Goal: Consume media (video, audio)

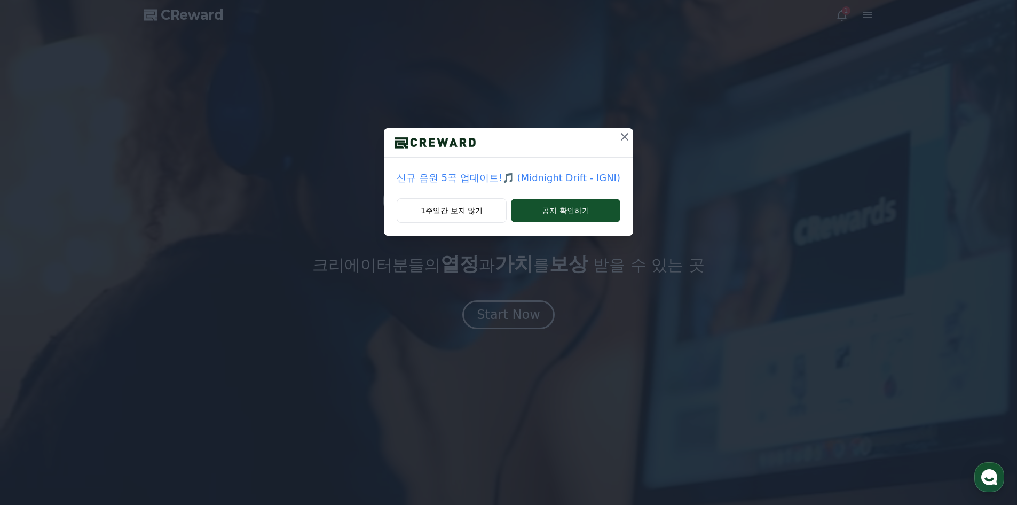
click at [623, 135] on icon at bounding box center [624, 136] width 13 height 13
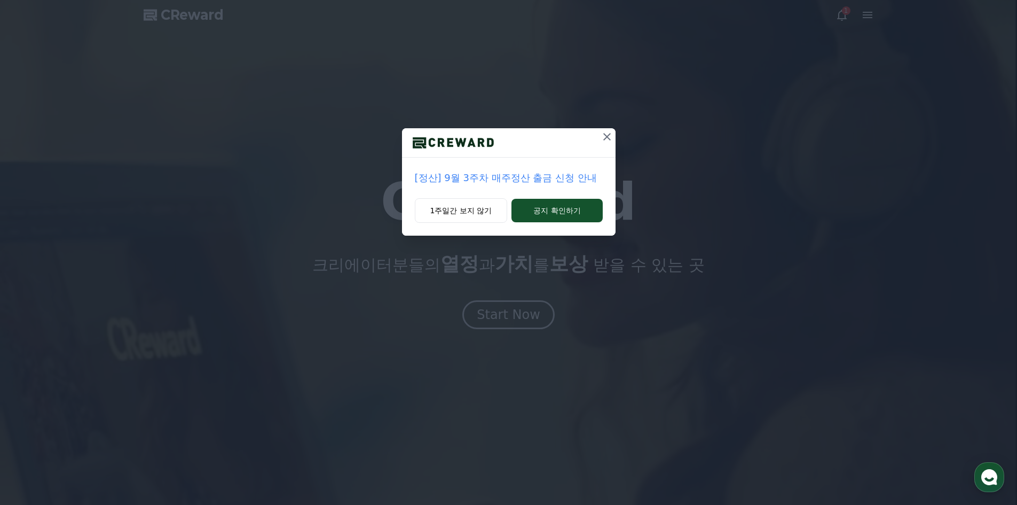
click at [608, 137] on icon at bounding box center [607, 136] width 7 height 7
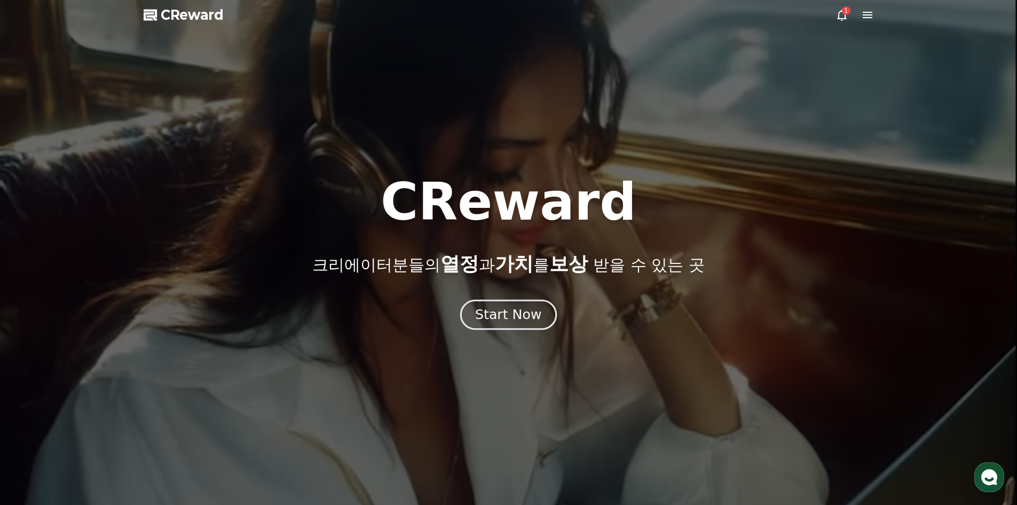
click at [493, 316] on div "Start Now" at bounding box center [508, 315] width 66 height 18
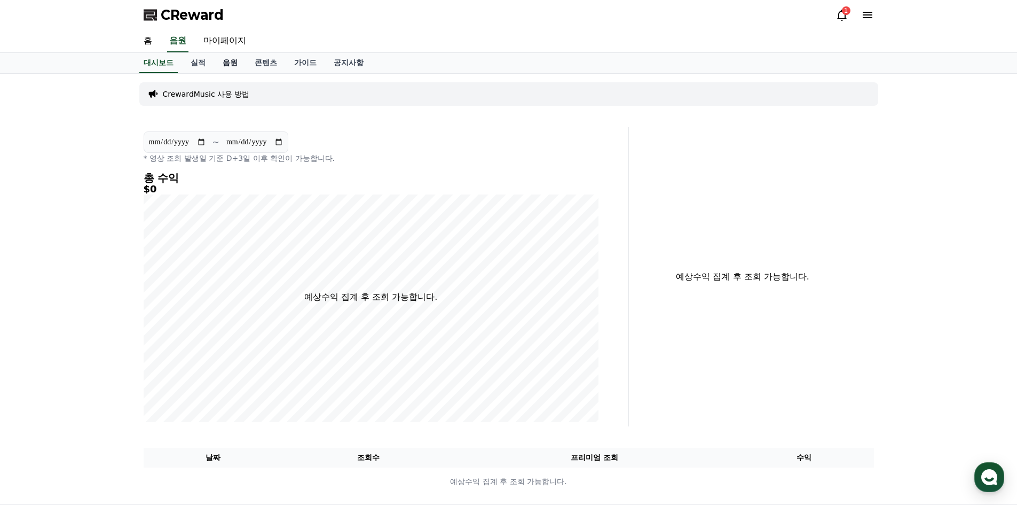
click at [225, 60] on link "음원" at bounding box center [230, 63] width 32 height 20
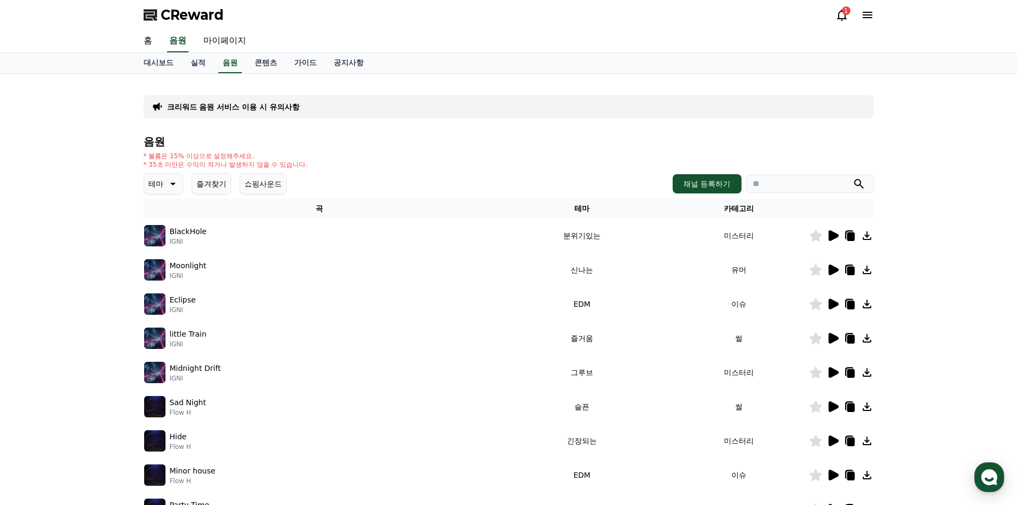
click at [829, 234] on icon at bounding box center [834, 235] width 10 height 11
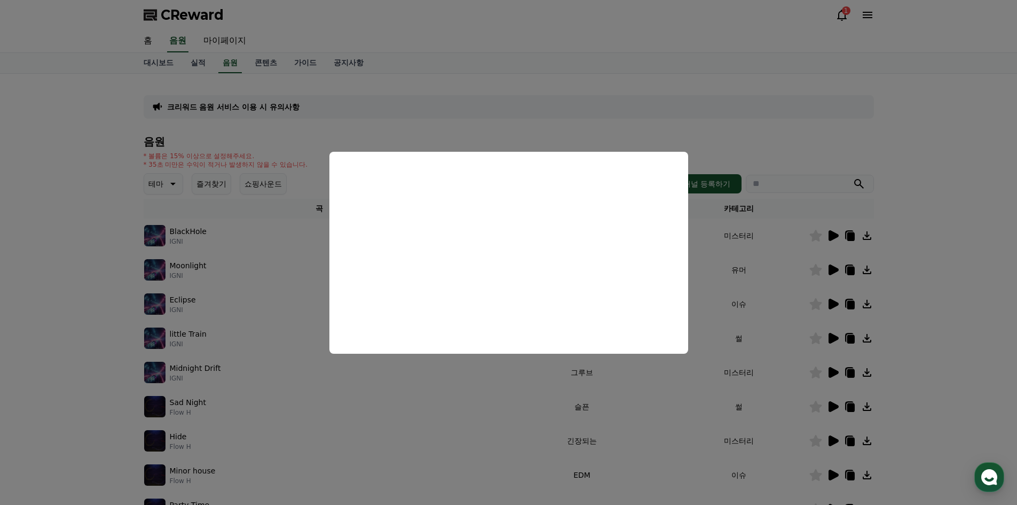
click at [930, 264] on button "close modal" at bounding box center [508, 252] width 1017 height 505
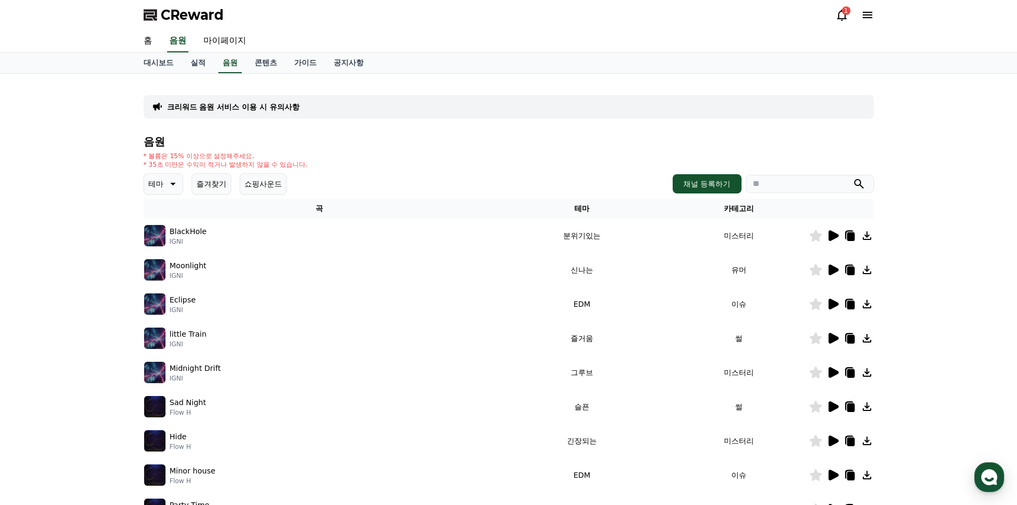
click at [833, 272] on icon at bounding box center [834, 269] width 10 height 11
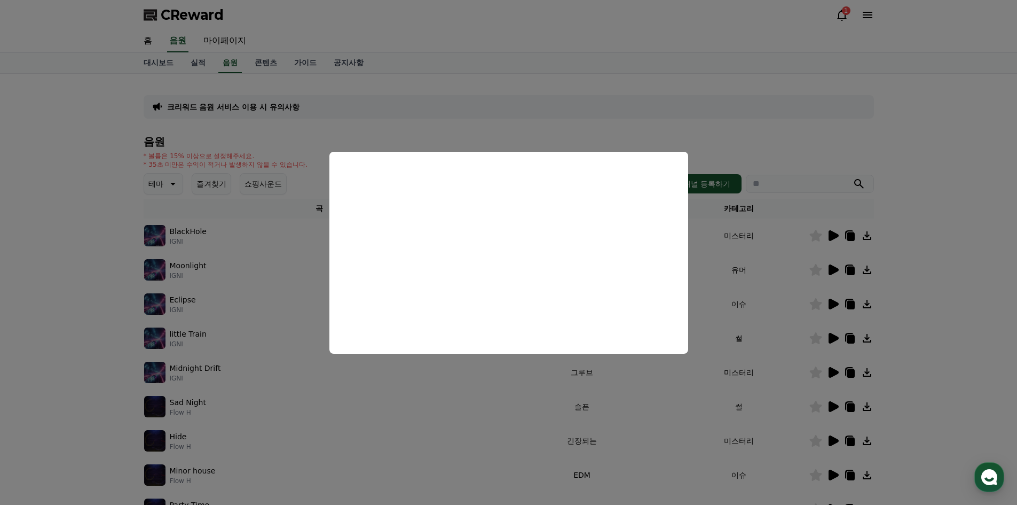
click at [832, 306] on button "close modal" at bounding box center [508, 252] width 1017 height 505
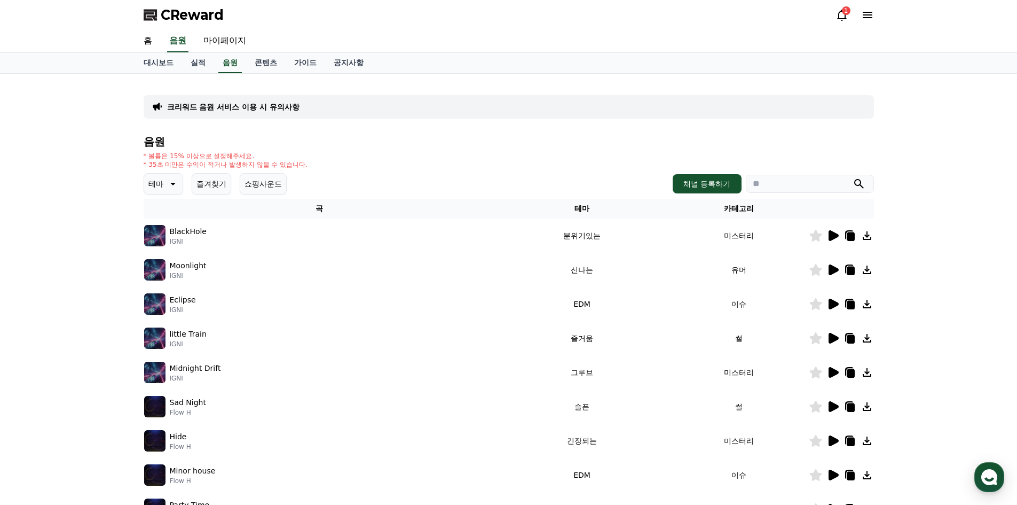
click at [832, 306] on icon at bounding box center [834, 304] width 10 height 11
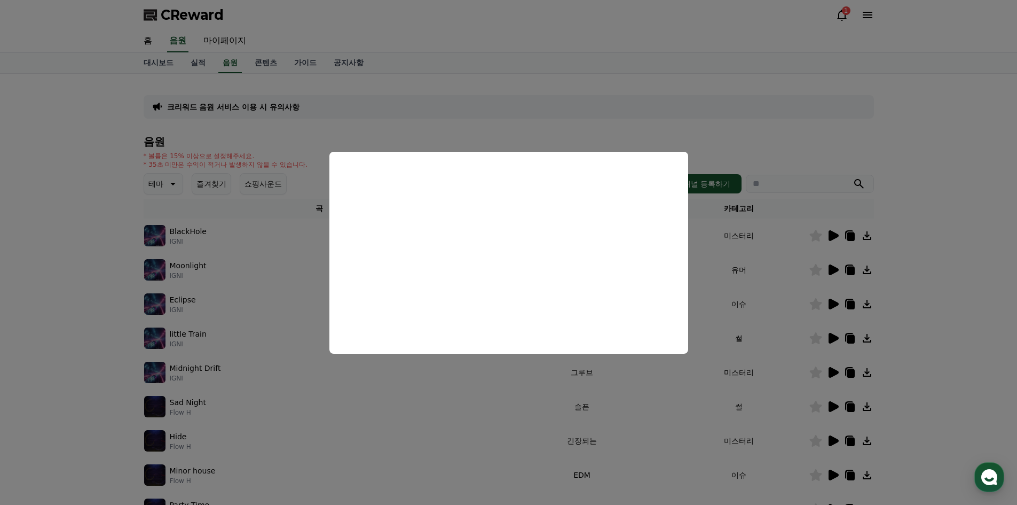
click at [834, 339] on button "close modal" at bounding box center [508, 252] width 1017 height 505
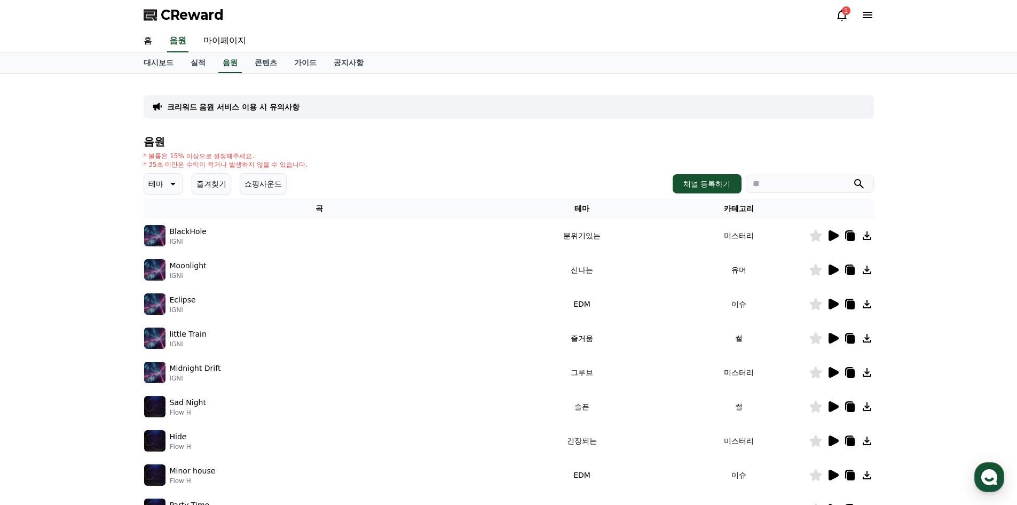
click at [834, 339] on icon at bounding box center [834, 338] width 10 height 11
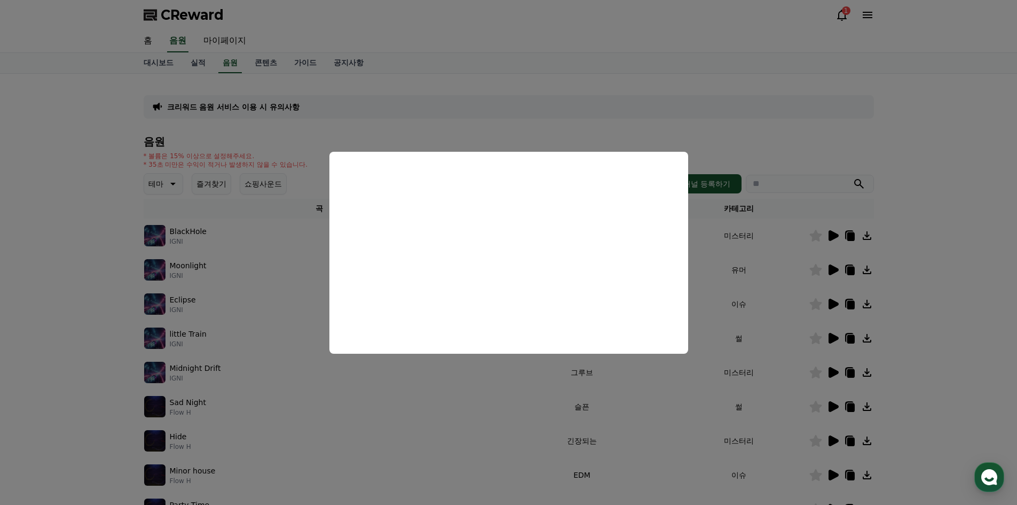
click at [949, 190] on button "close modal" at bounding box center [508, 252] width 1017 height 505
